Goal: Check status

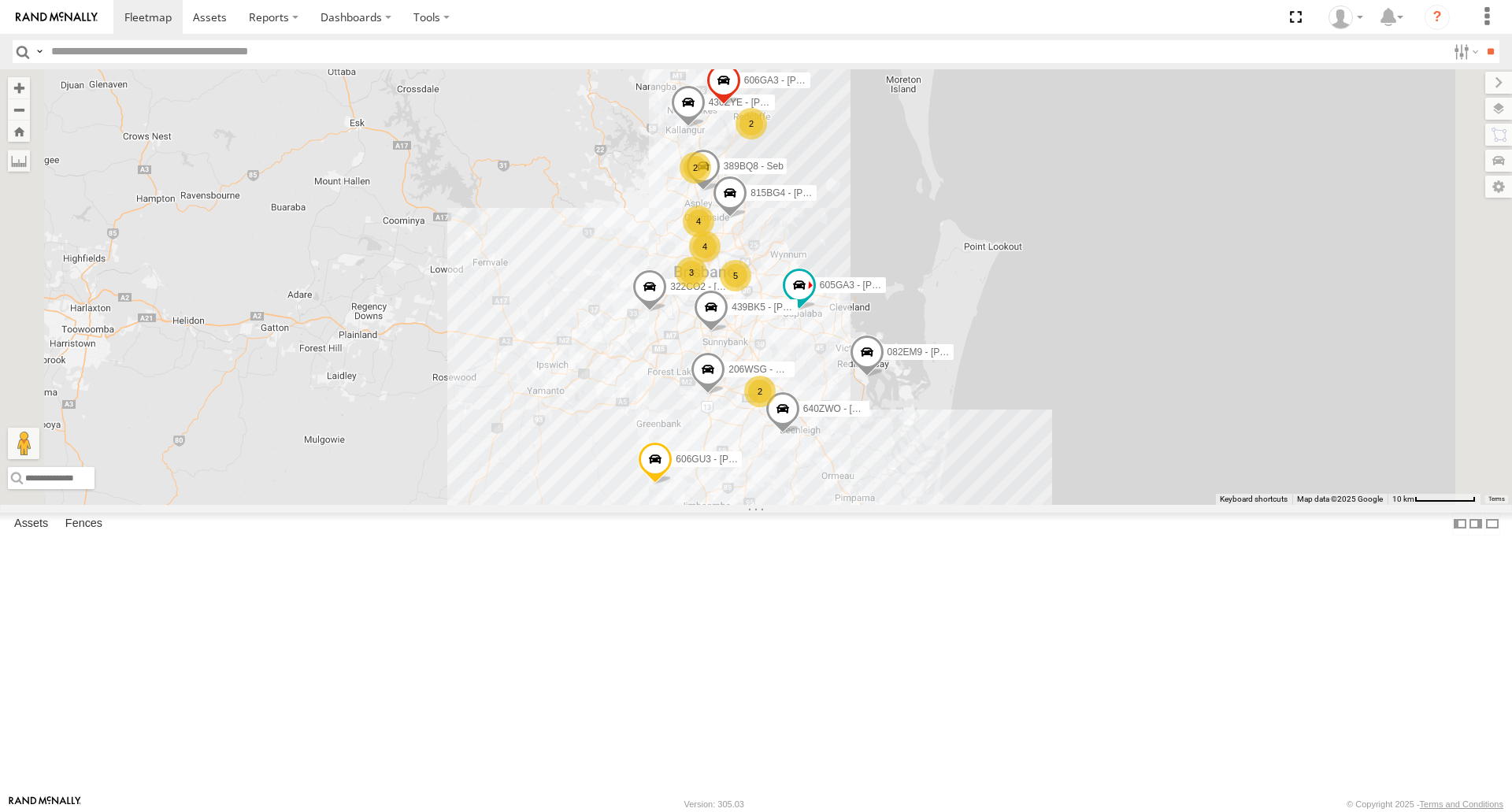
scroll to position [945, 0]
click at [0, 0] on div "048XBE - Phil Nolan Air" at bounding box center [0, 0] width 0 height 0
click at [0, 0] on link at bounding box center [0, 0] width 0 height 0
